Goal: Check status: Check status

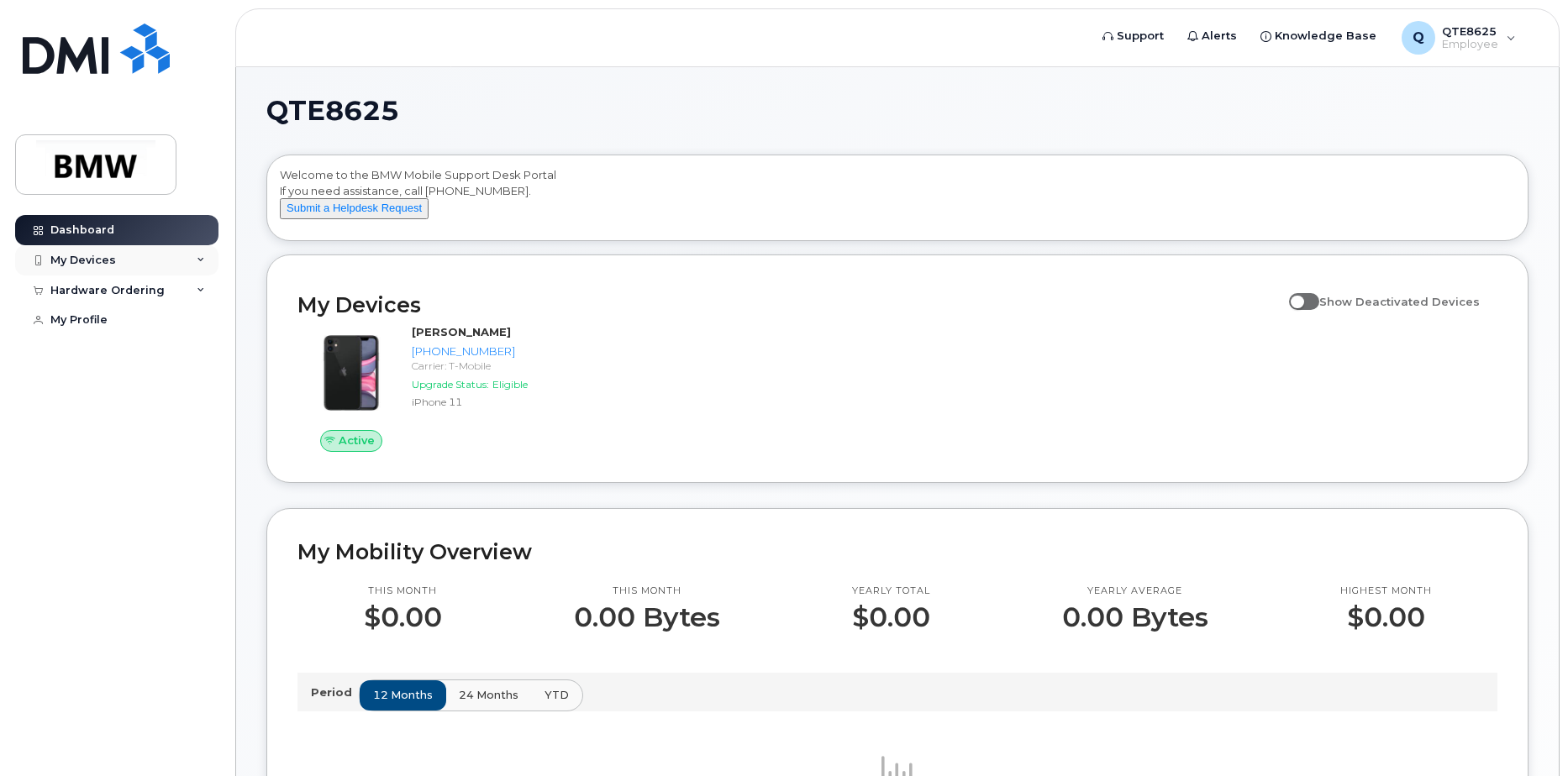
click at [152, 273] on div "My Devices" at bounding box center [117, 260] width 204 height 30
click at [135, 384] on div "Hardware Ordering" at bounding box center [107, 381] width 114 height 14
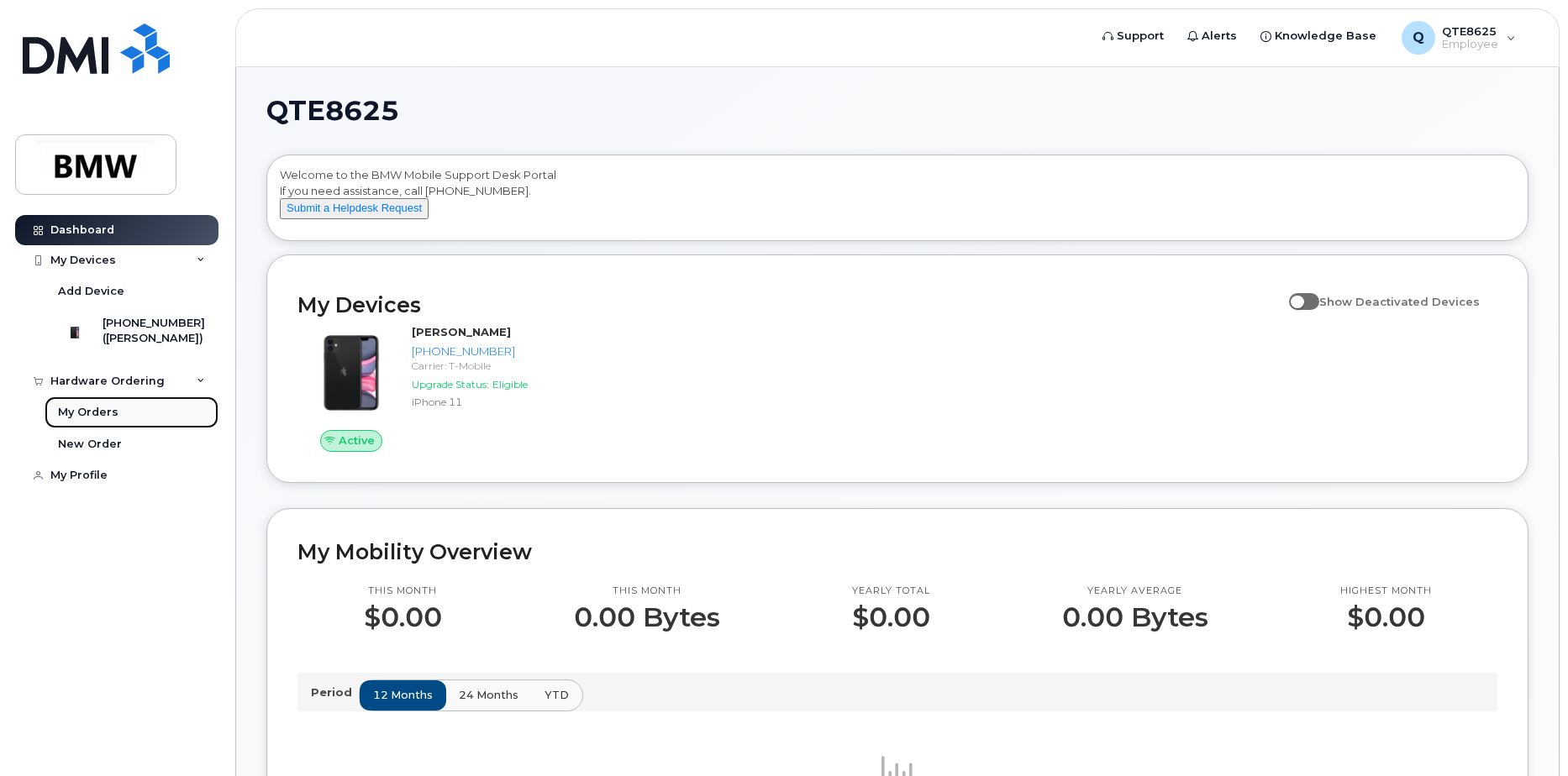
click at [116, 422] on link "My Orders" at bounding box center [132, 413] width 174 height 32
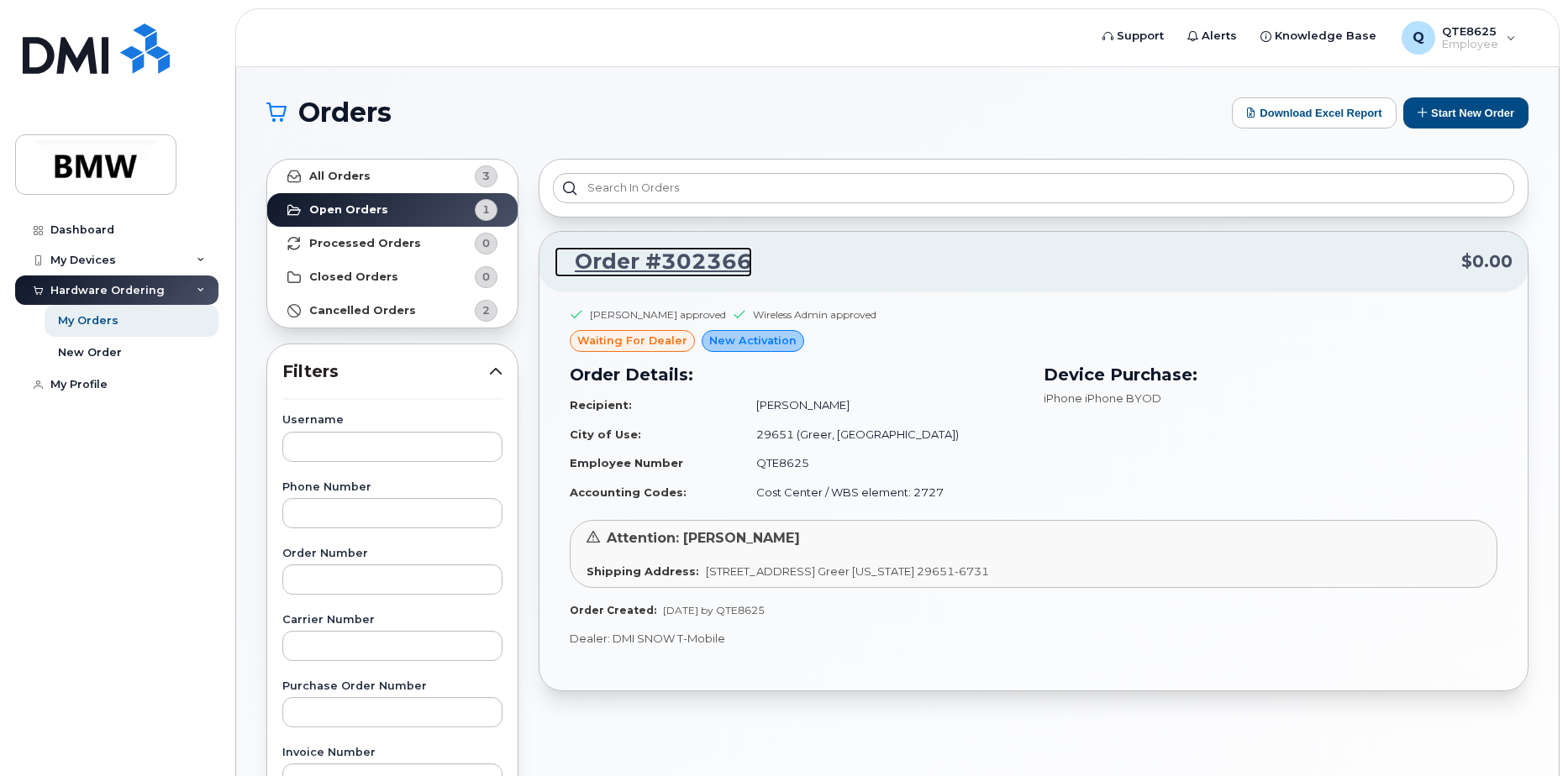
click at [650, 269] on link "Order #302366" at bounding box center [653, 262] width 198 height 30
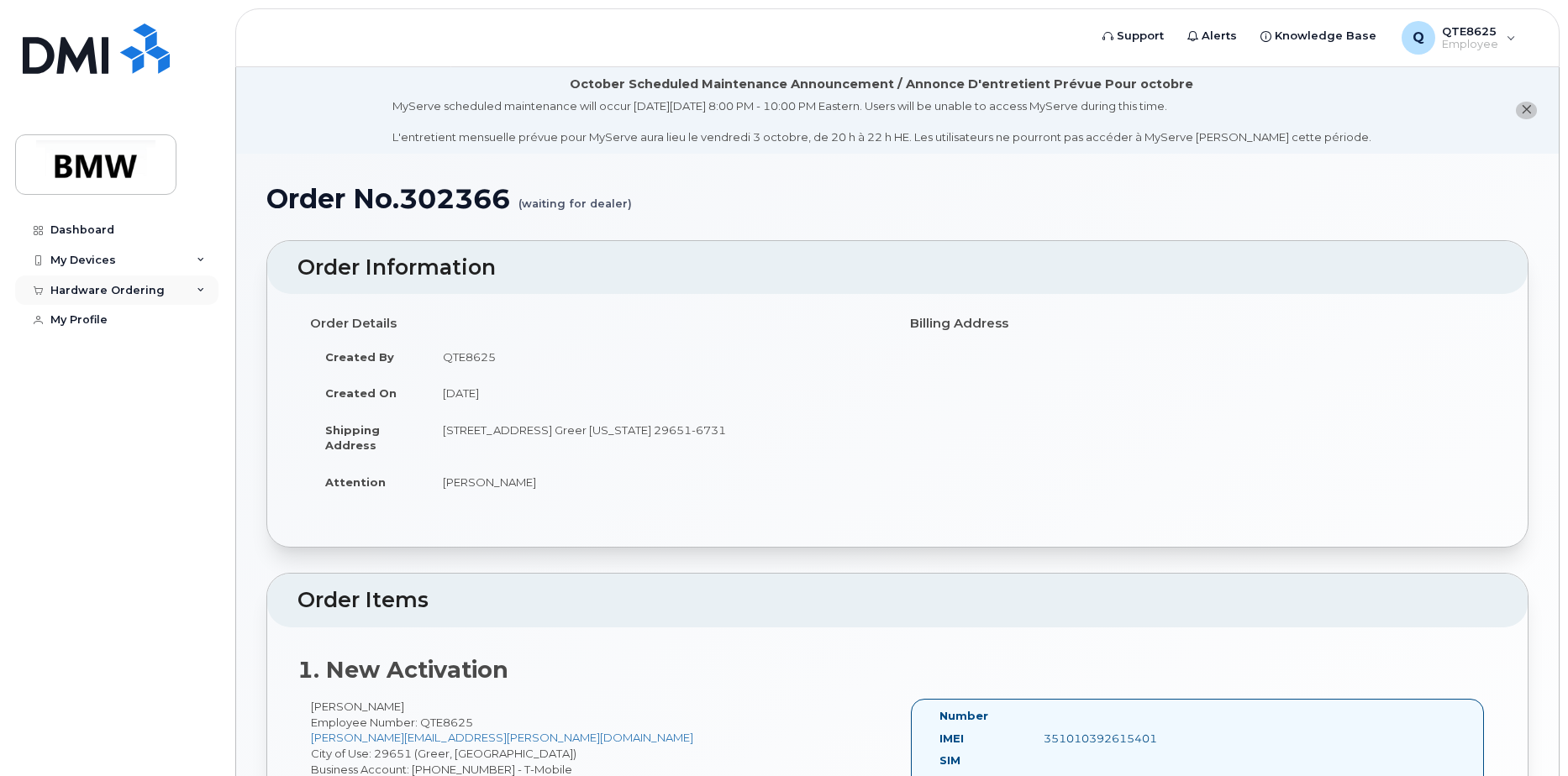
click at [162, 292] on div "Hardware Ordering" at bounding box center [117, 291] width 204 height 30
click at [123, 310] on link "My Orders" at bounding box center [132, 321] width 174 height 32
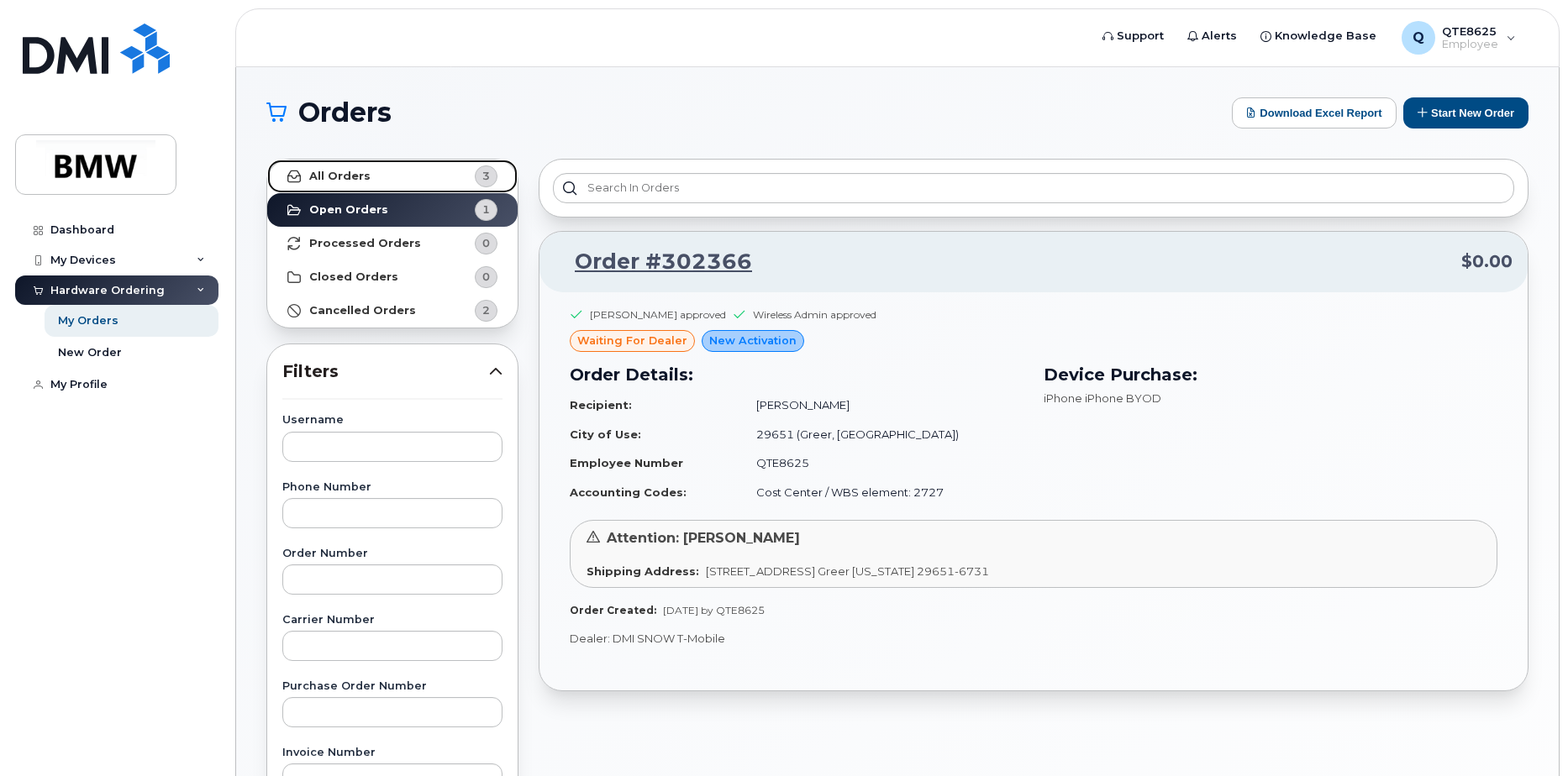
click at [396, 180] on link "All Orders 3" at bounding box center [392, 177] width 250 height 34
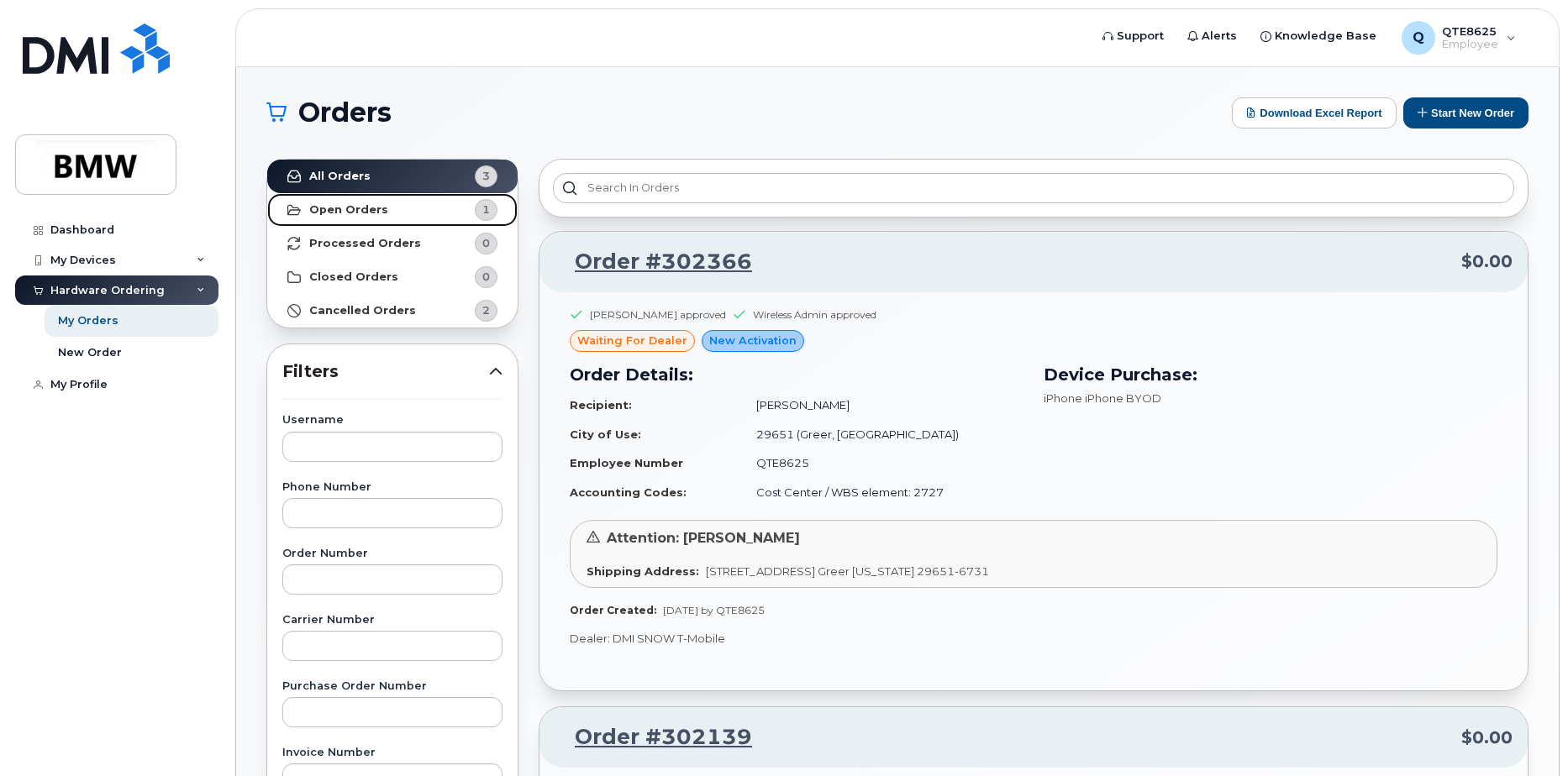
click at [385, 214] on link "Open Orders 1" at bounding box center [392, 210] width 250 height 34
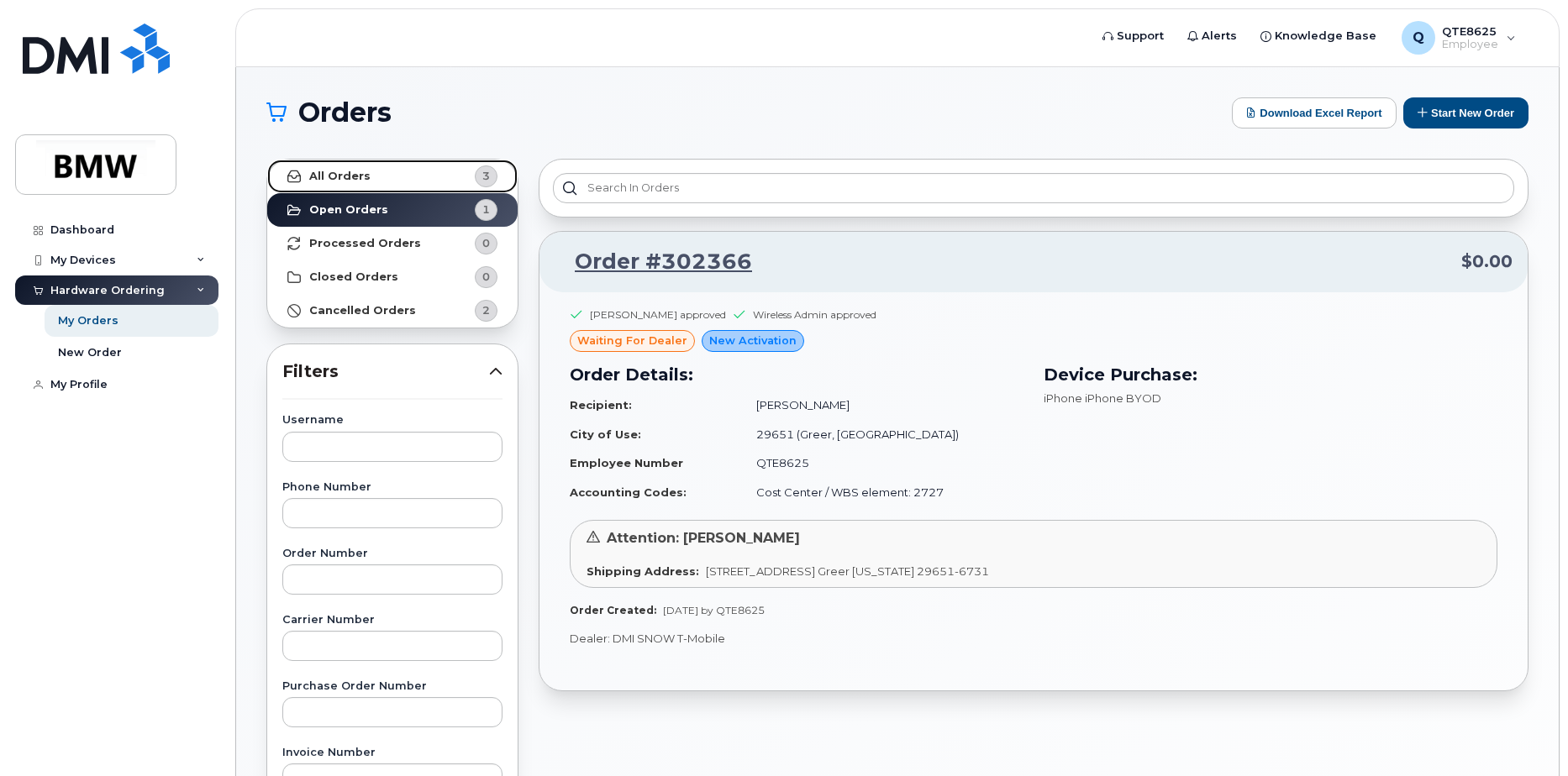
click at [403, 177] on link "All Orders 3" at bounding box center [392, 177] width 250 height 34
